Goal: Transaction & Acquisition: Purchase product/service

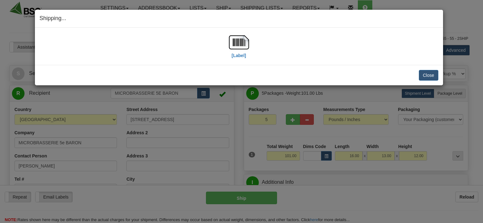
select select "0"
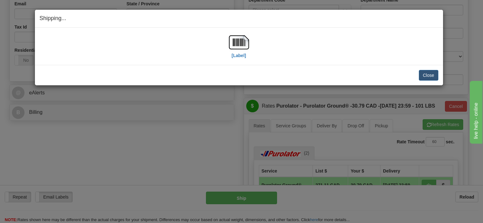
scroll to position [199, 0]
click at [423, 78] on button "Close" at bounding box center [427, 75] width 19 height 11
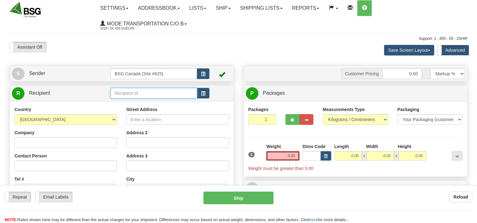
click at [123, 91] on input "text" at bounding box center [154, 93] width 86 height 11
click at [148, 90] on input "text" at bounding box center [154, 93] width 86 height 11
click at [142, 102] on div "SLEEPING GIANT BREWING" at bounding box center [152, 103] width 80 height 7
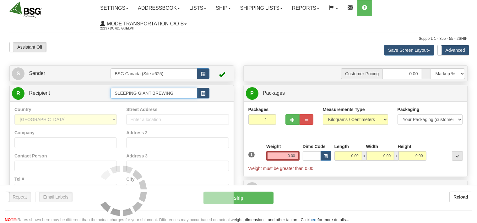
type input "SLEEPING GIANT BREWING"
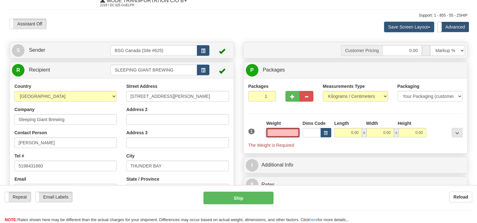
scroll to position [33, 0]
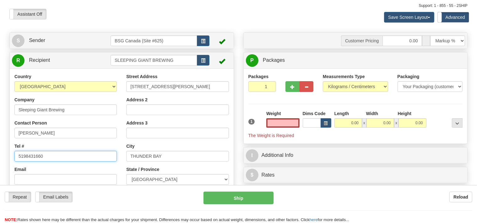
type input "0.00"
drag, startPoint x: 44, startPoint y: 154, endPoint x: 7, endPoint y: 151, distance: 36.8
click at [14, 161] on input "5198431660" at bounding box center [65, 156] width 102 height 11
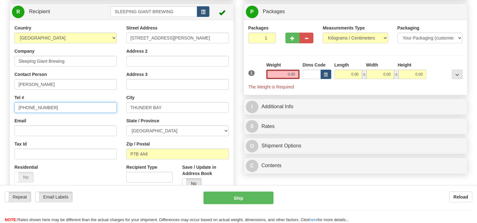
scroll to position [99, 0]
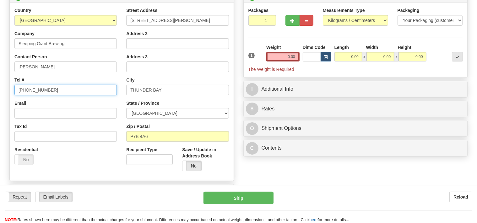
type input "807 344 5225"
click at [323, 15] on select "Pounds / Inches Kilograms / Centimeters" at bounding box center [355, 20] width 65 height 11
select select "0"
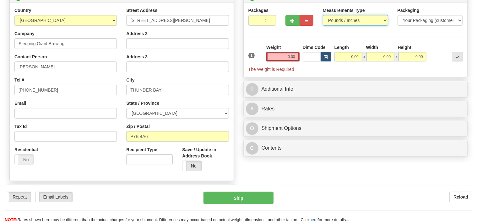
click option "Pounds / Inches" at bounding box center [0, 0] width 0 height 0
click at [281, 54] on input "0.00" at bounding box center [282, 56] width 33 height 9
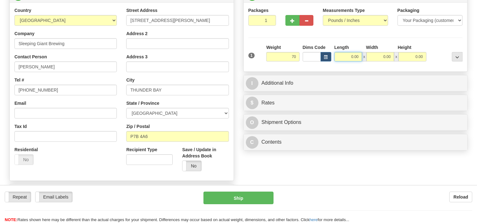
type input "70.00"
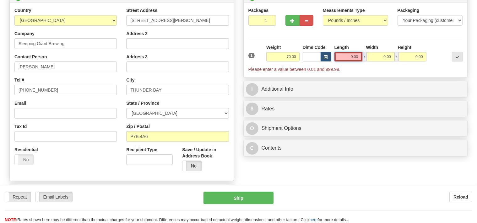
click at [342, 56] on input "0.00" at bounding box center [349, 56] width 28 height 9
type input "2"
click at [271, 18] on input "2" at bounding box center [263, 20] width 28 height 11
click at [344, 55] on input "0.00" at bounding box center [349, 56] width 28 height 9
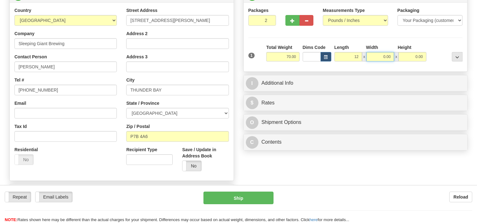
type input "12.00"
click at [377, 59] on input "0.00" at bounding box center [381, 56] width 28 height 9
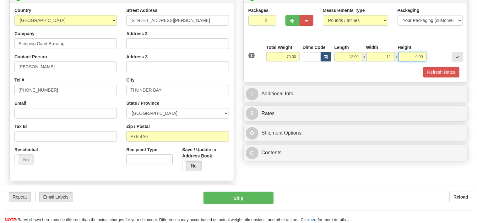
type input "12.00"
click at [411, 57] on input "0.00" at bounding box center [413, 56] width 28 height 9
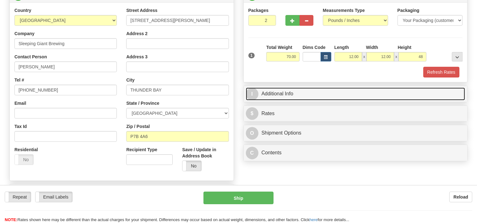
type input "48.00"
click at [312, 94] on link "I Additional Info" at bounding box center [356, 94] width 220 height 13
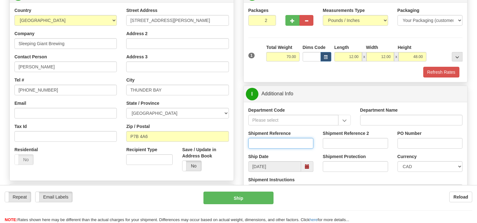
click at [279, 145] on input "Shipment Reference" at bounding box center [281, 143] width 65 height 11
type input "SO170-150374"
click at [444, 73] on button "Refresh Rates" at bounding box center [442, 72] width 36 height 11
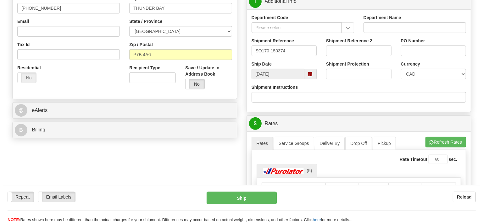
scroll to position [232, 0]
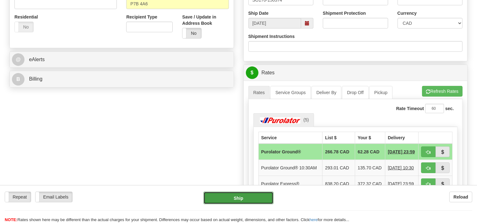
click at [253, 201] on button "Ship" at bounding box center [239, 198] width 70 height 13
type input "260"
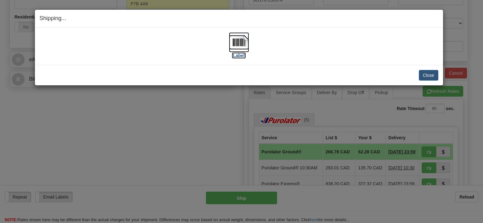
click at [234, 46] on img at bounding box center [239, 42] width 20 height 20
